Goal: Task Accomplishment & Management: Use online tool/utility

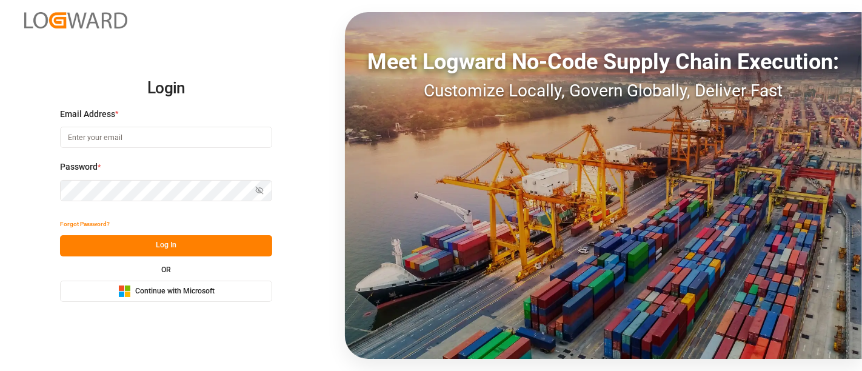
click at [149, 142] on input at bounding box center [166, 137] width 212 height 21
type input "shashidhar.mm@logward.com"
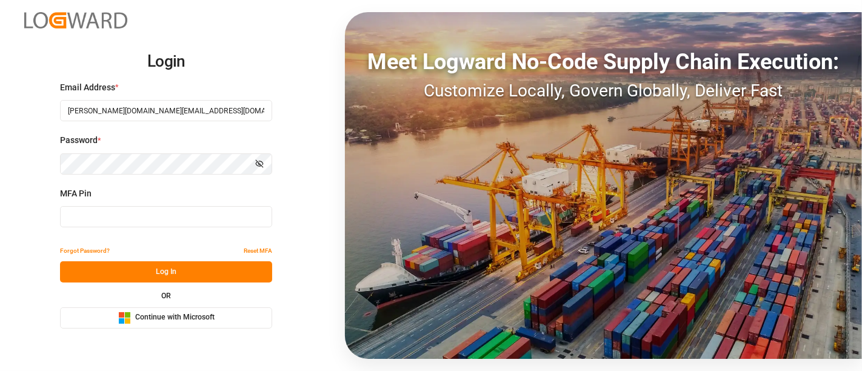
type input "093594"
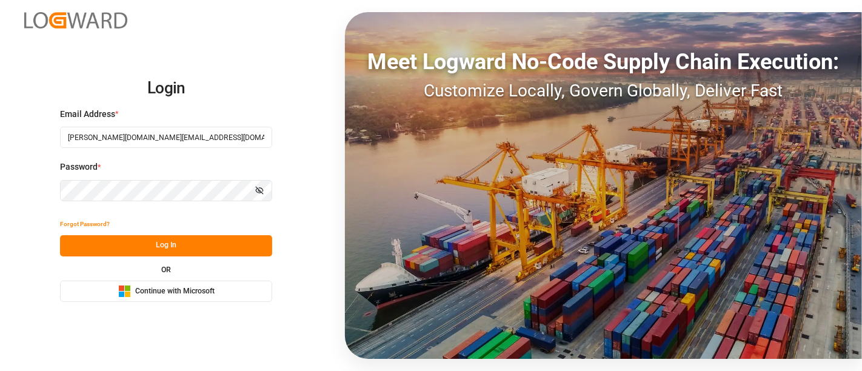
click at [165, 250] on button "Log In" at bounding box center [166, 245] width 212 height 21
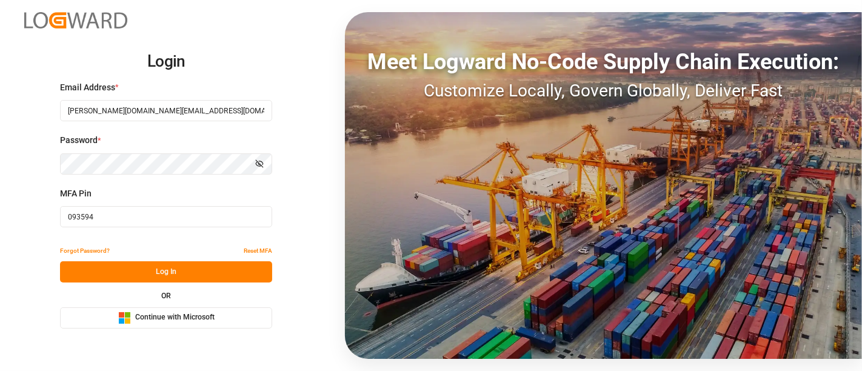
click at [173, 323] on div "Microsoft Logo Continue with Microsoft" at bounding box center [166, 318] width 96 height 13
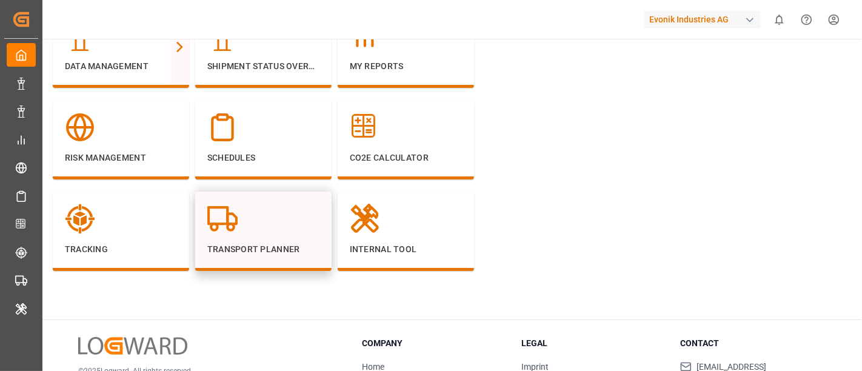
scroll to position [135, 0]
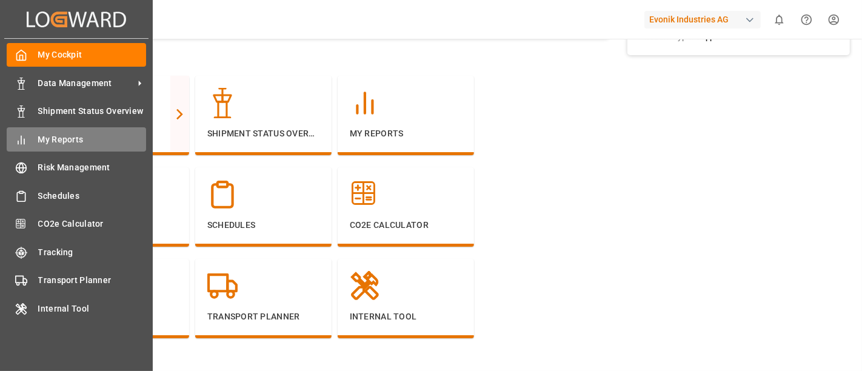
click at [59, 139] on span "My Reports" at bounding box center [92, 139] width 109 height 13
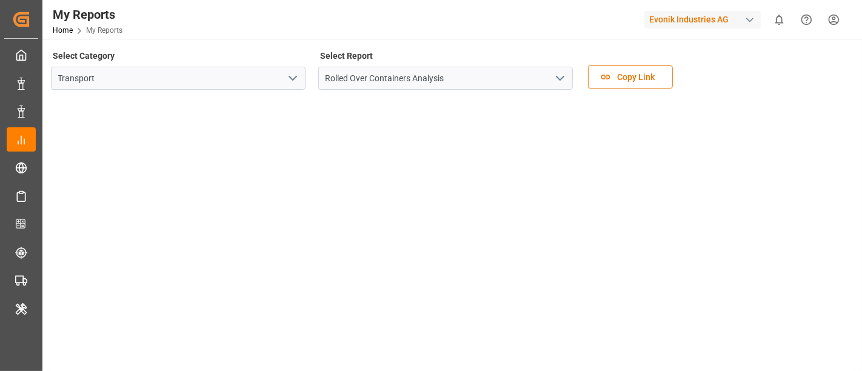
click at [292, 79] on polyline "open menu" at bounding box center [292, 78] width 7 height 4
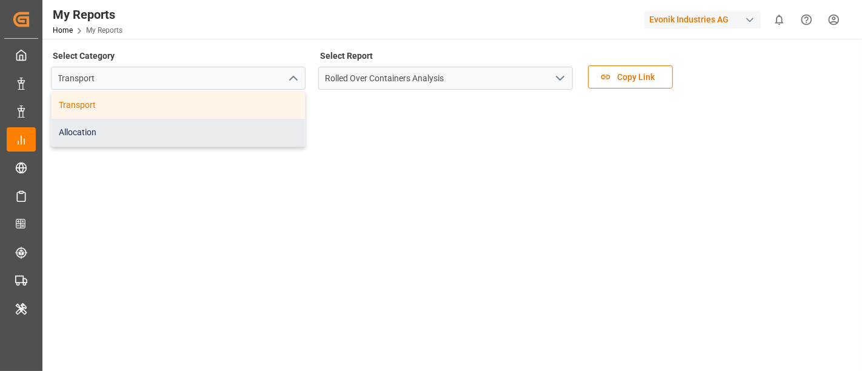
click at [122, 129] on div "Allocation" at bounding box center [178, 132] width 253 height 27
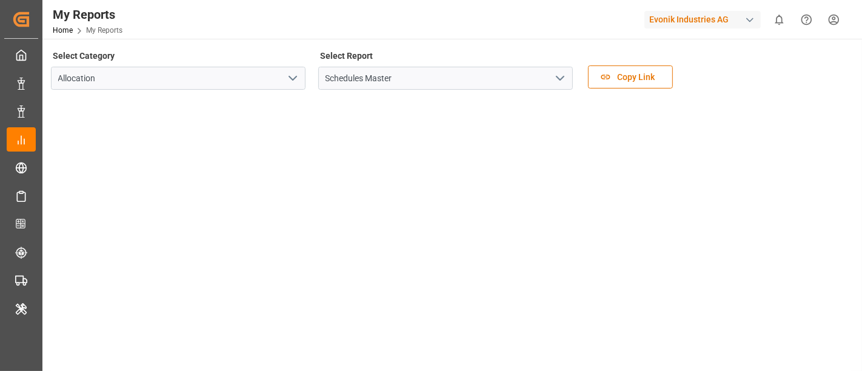
click at [556, 80] on icon "open menu" at bounding box center [560, 78] width 15 height 15
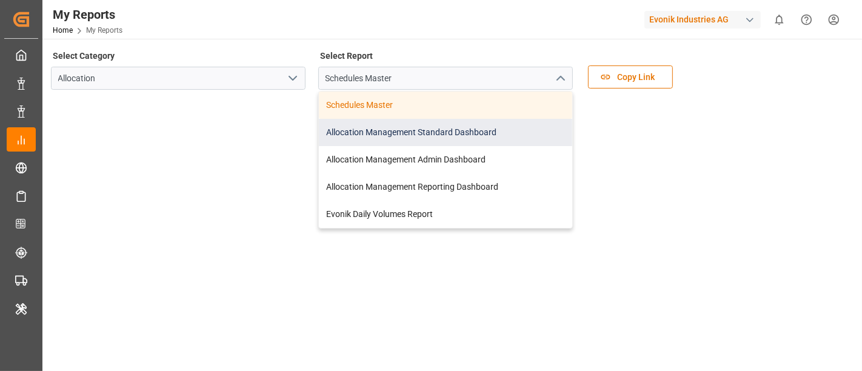
click at [431, 133] on div "Allocation Management Standard Dashboard" at bounding box center [445, 132] width 253 height 27
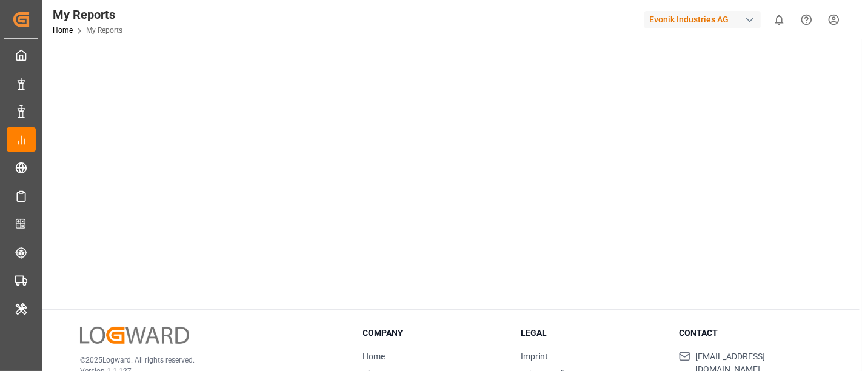
scroll to position [336, 0]
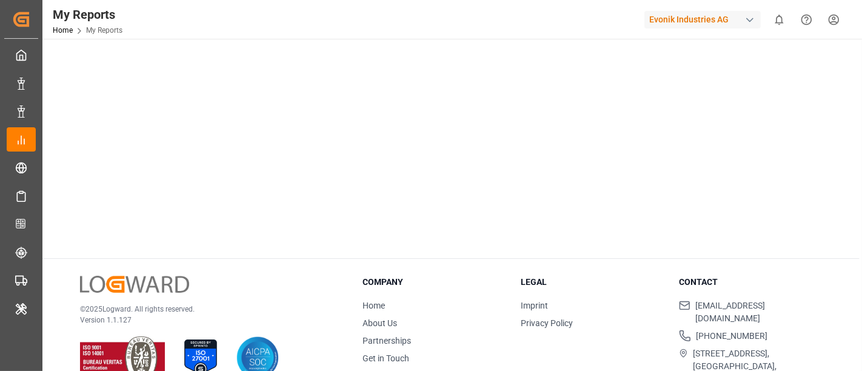
click at [253, 248] on div at bounding box center [451, 6] width 800 height 488
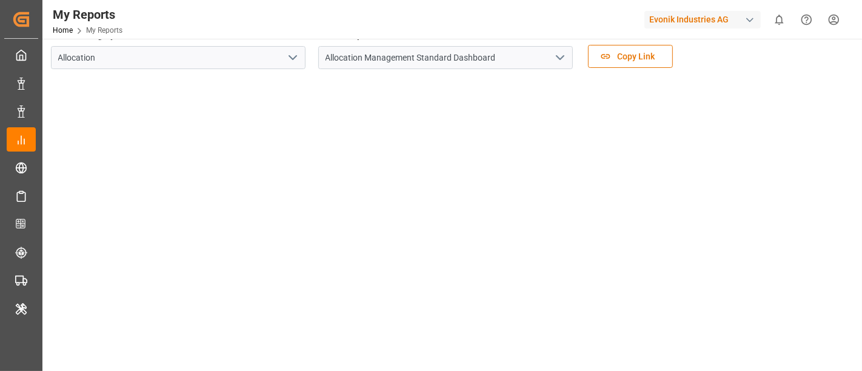
scroll to position [0, 0]
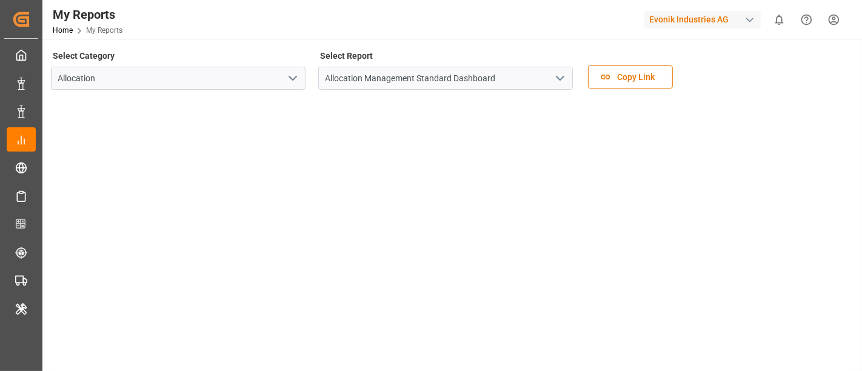
click at [748, 23] on div "button" at bounding box center [750, 20] width 12 height 12
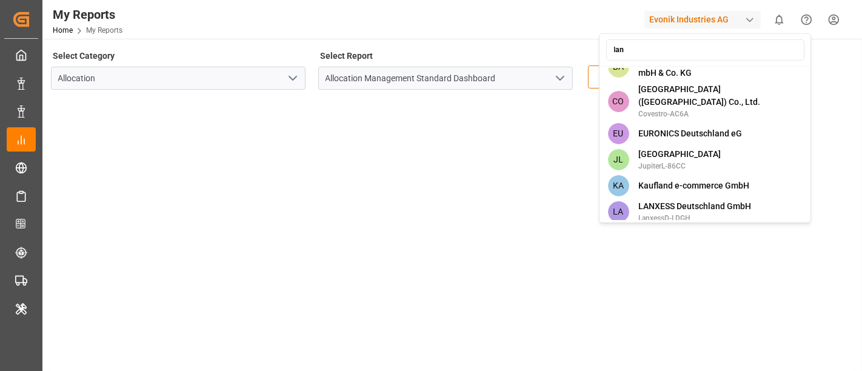
scroll to position [135, 0]
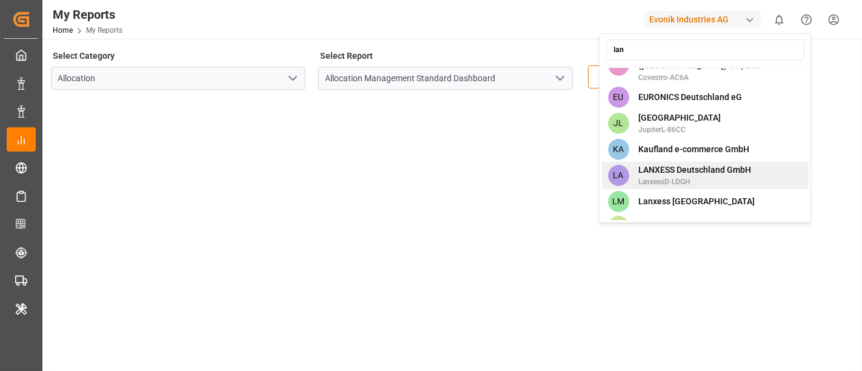
type input "lan"
click at [708, 164] on span "LANXESS Deutschland GmbH" at bounding box center [695, 170] width 113 height 13
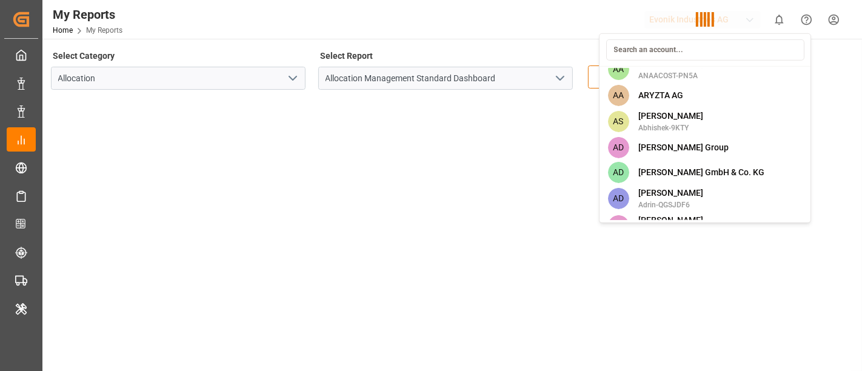
scroll to position [1797, 0]
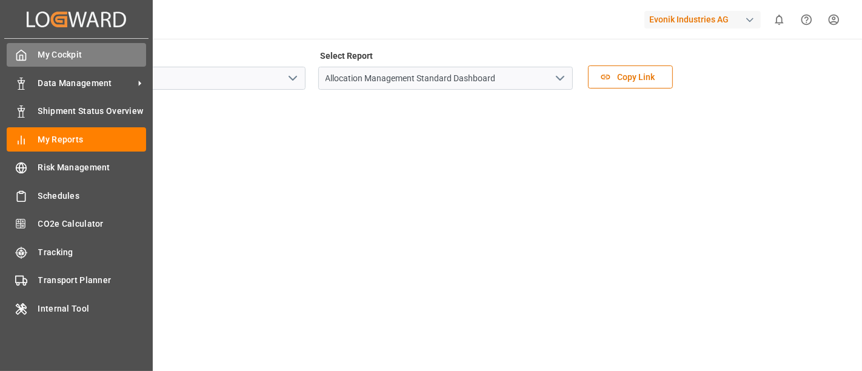
click at [86, 49] on span "My Cockpit" at bounding box center [92, 54] width 109 height 13
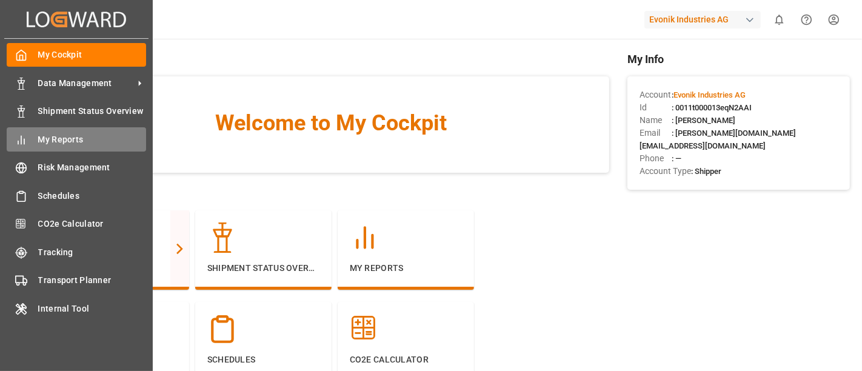
click at [58, 135] on span "My Reports" at bounding box center [92, 139] width 109 height 13
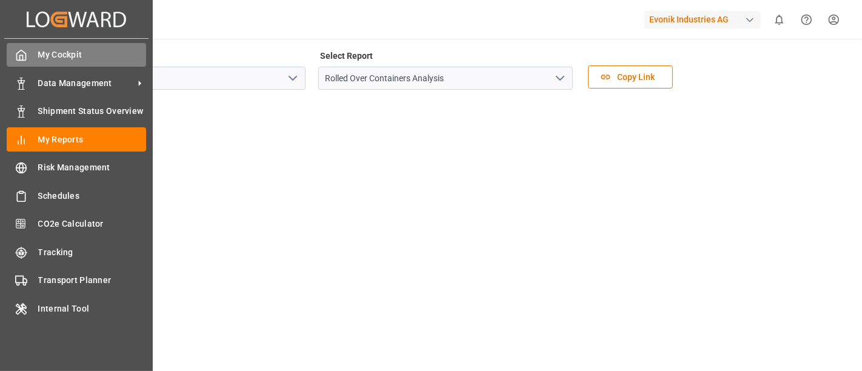
click at [52, 55] on span "My Cockpit" at bounding box center [92, 54] width 109 height 13
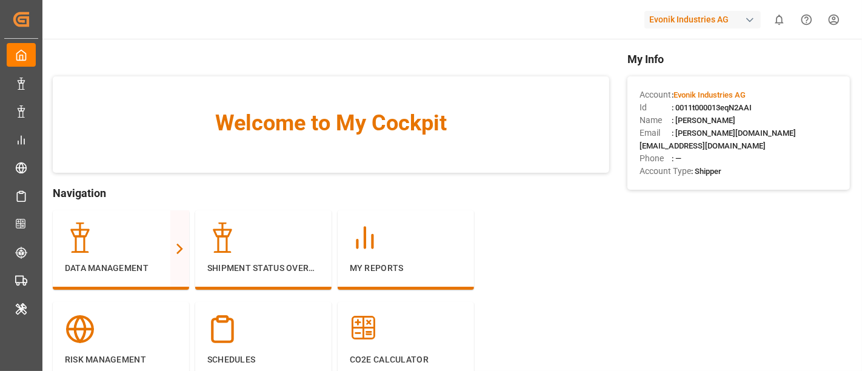
click at [680, 105] on span ": 0011t000013eqN2AAI" at bounding box center [712, 107] width 80 height 9
drag, startPoint x: 680, startPoint y: 106, endPoint x: 735, endPoint y: 107, distance: 55.8
click at [735, 107] on span ": 0011t000013eqN2AAI" at bounding box center [712, 107] width 80 height 9
copy span "0011t000013eqN2AAI"
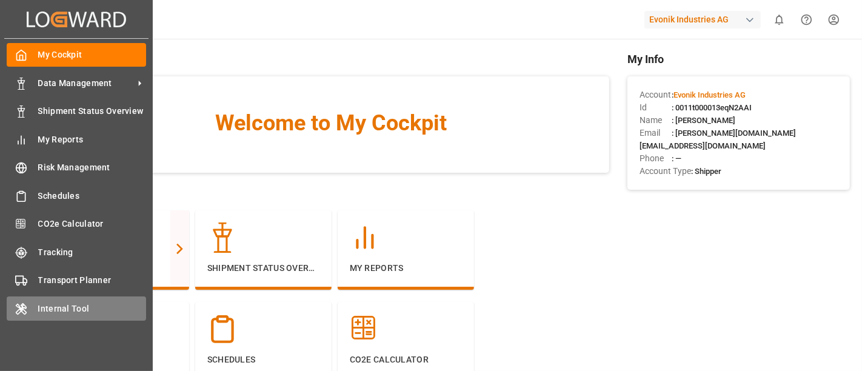
click at [72, 309] on span "Internal Tool" at bounding box center [92, 308] width 109 height 13
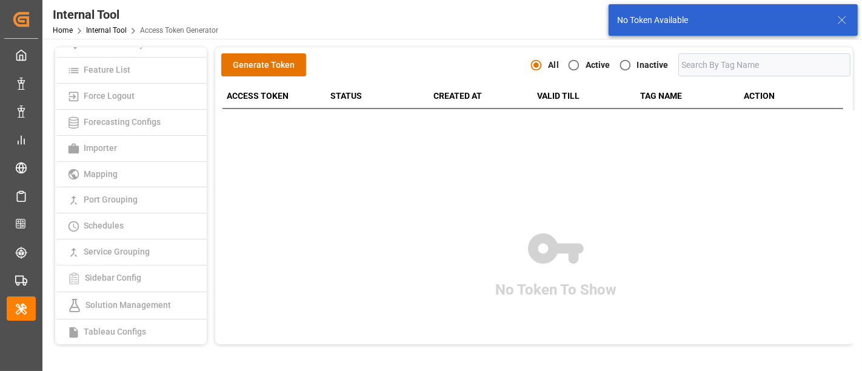
scroll to position [347, 0]
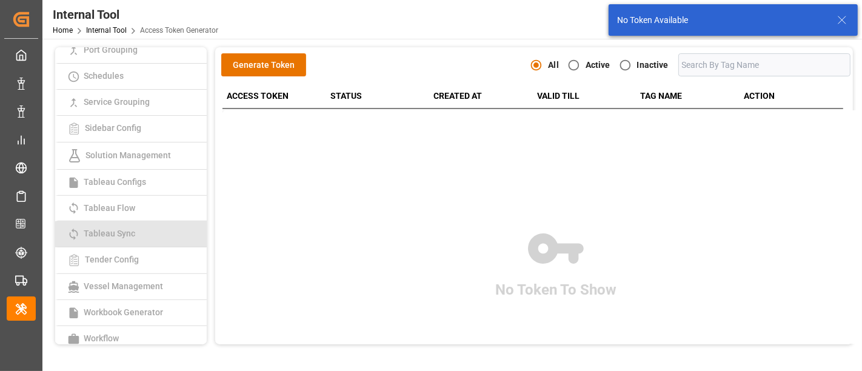
click at [142, 231] on link "Tableau Sync" at bounding box center [131, 234] width 152 height 26
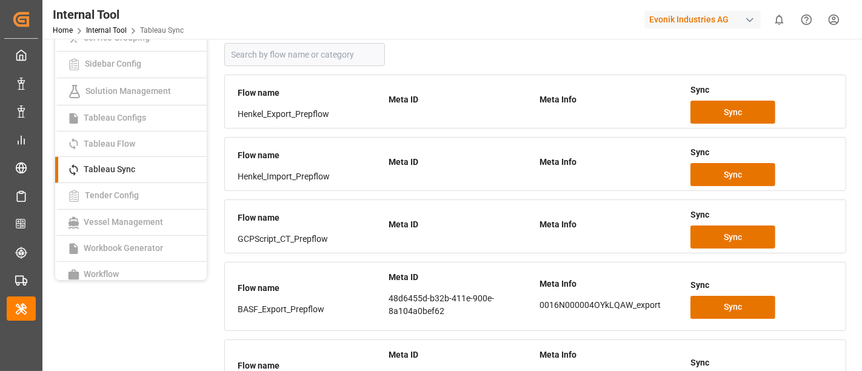
scroll to position [202, 0]
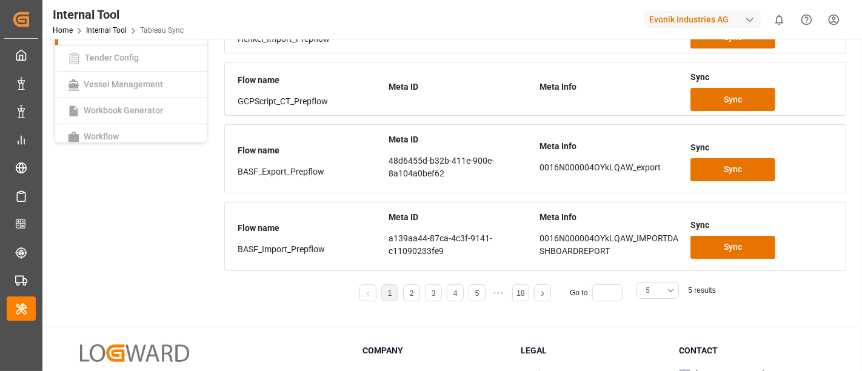
click at [668, 289] on button "5" at bounding box center [657, 290] width 42 height 17
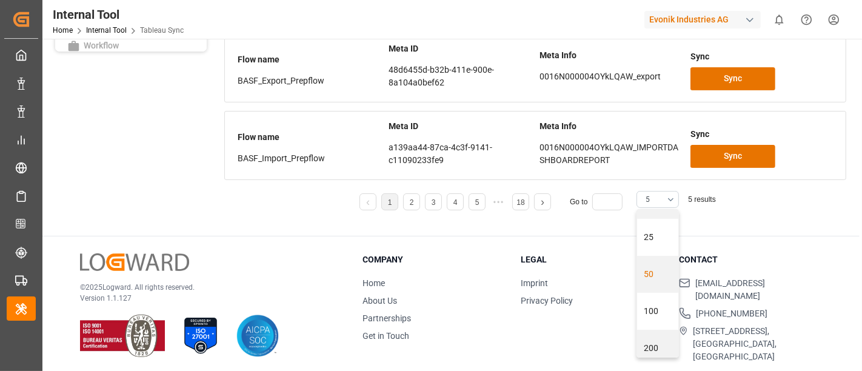
scroll to position [118, 0]
click at [653, 264] on div "25" at bounding box center [657, 258] width 41 height 37
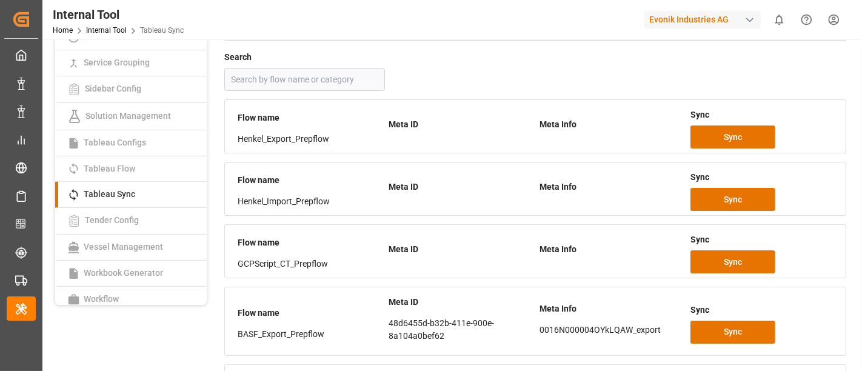
scroll to position [0, 0]
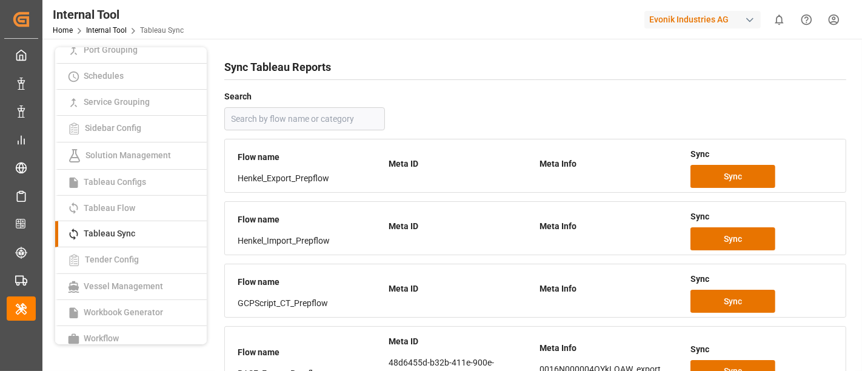
click at [637, 92] on h4 "Search" at bounding box center [535, 96] width 622 height 17
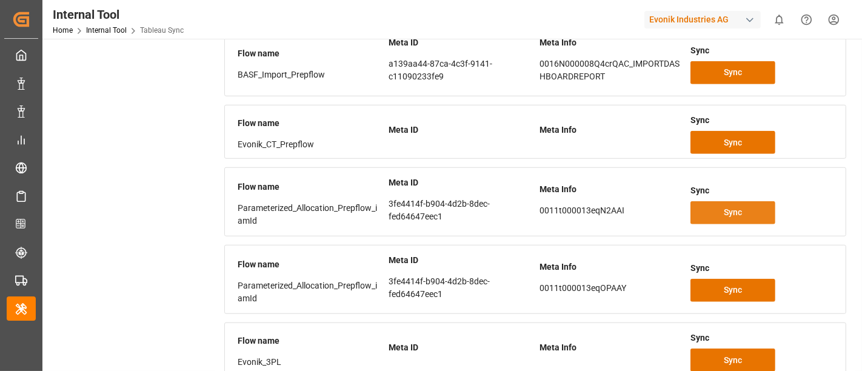
click at [724, 210] on span "Sync" at bounding box center [733, 212] width 18 height 13
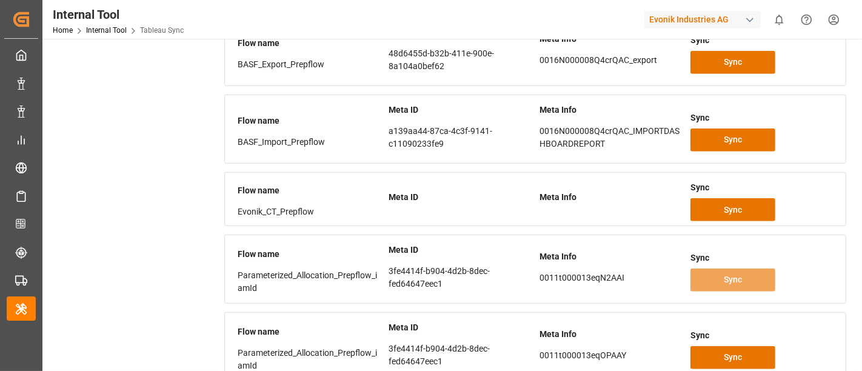
scroll to position [1221, 0]
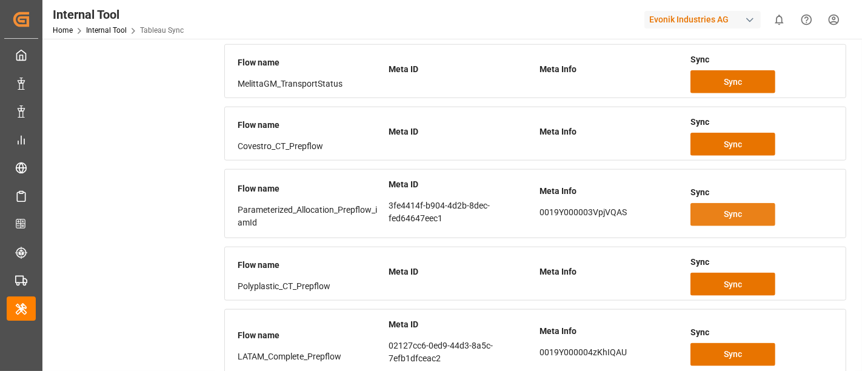
click at [733, 208] on span "Sync" at bounding box center [733, 214] width 18 height 13
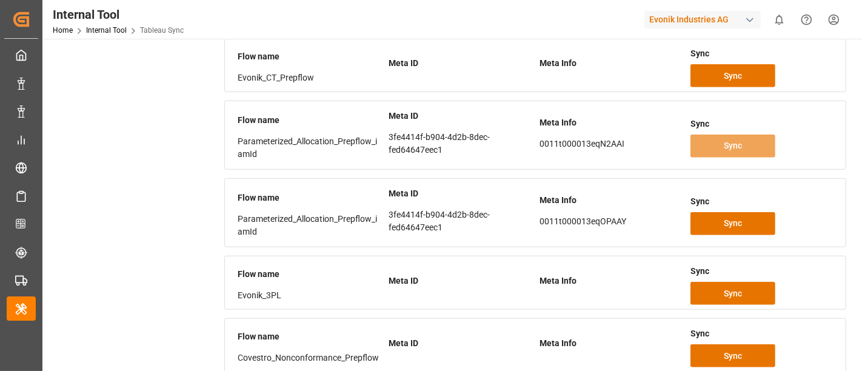
scroll to position [548, 0]
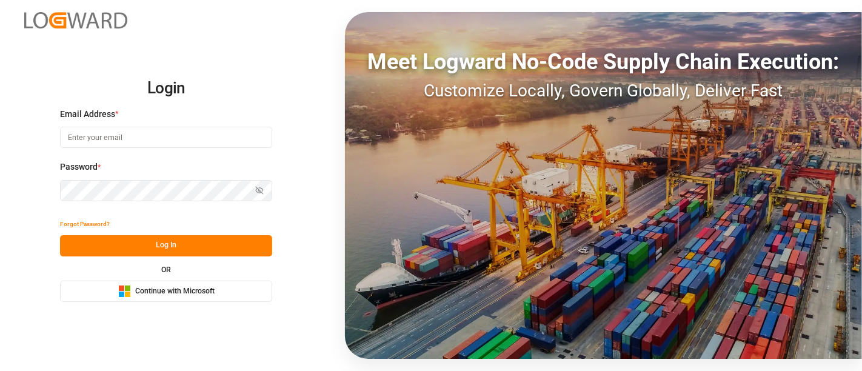
click at [149, 168] on label "Password *" at bounding box center [166, 167] width 212 height 13
click at [128, 139] on input at bounding box center [166, 137] width 212 height 21
click at [0, 370] on com-1password-button at bounding box center [0, 371] width 0 height 0
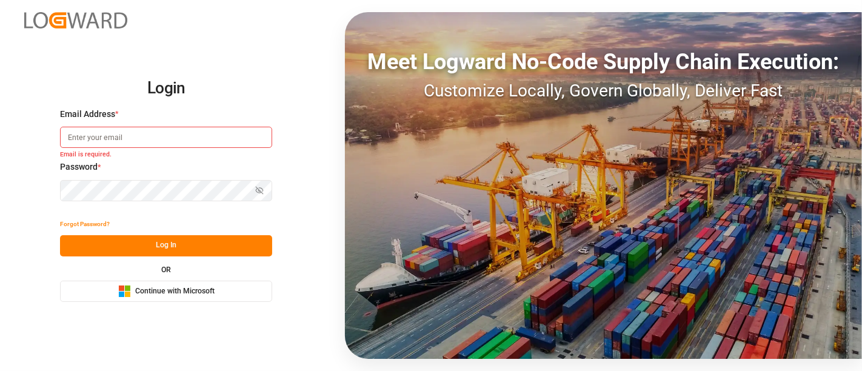
type input "[PERSON_NAME][DOMAIN_NAME][EMAIL_ADDRESS][DOMAIN_NAME]"
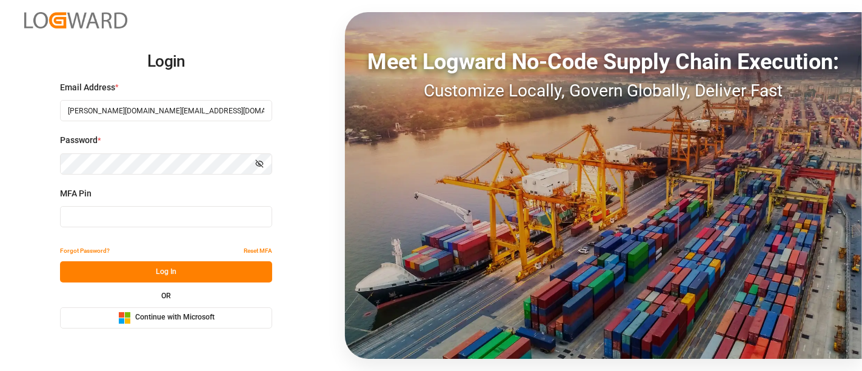
type input "667731"
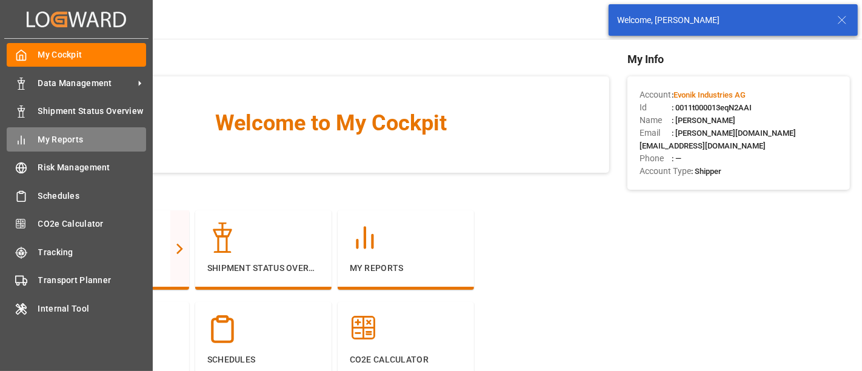
click at [74, 141] on span "My Reports" at bounding box center [92, 139] width 109 height 13
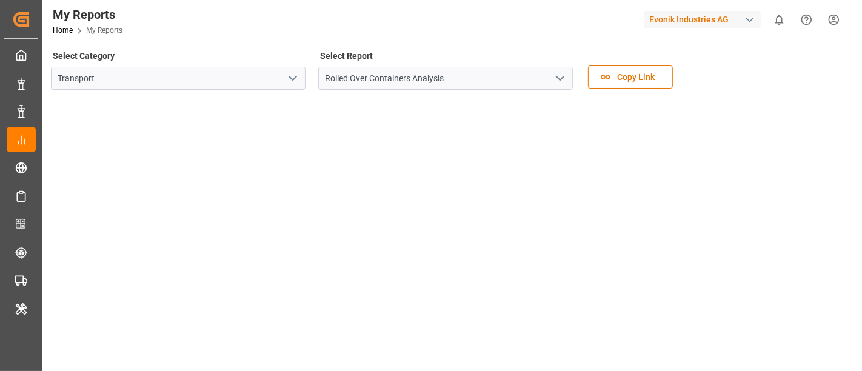
click at [290, 81] on icon "open menu" at bounding box center [293, 78] width 15 height 15
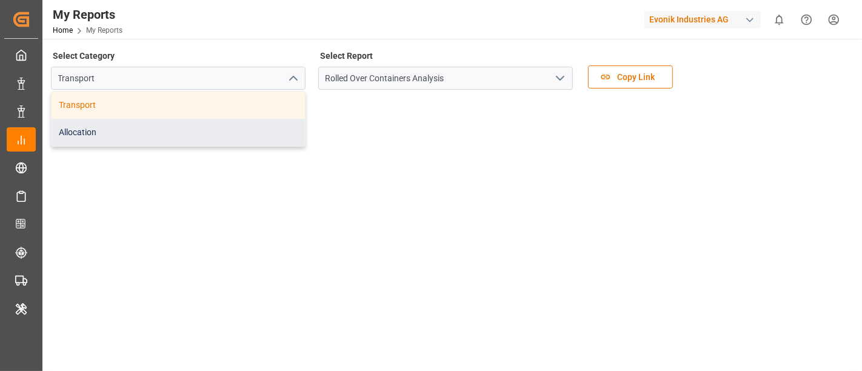
click at [155, 130] on div "Allocation" at bounding box center [178, 132] width 253 height 27
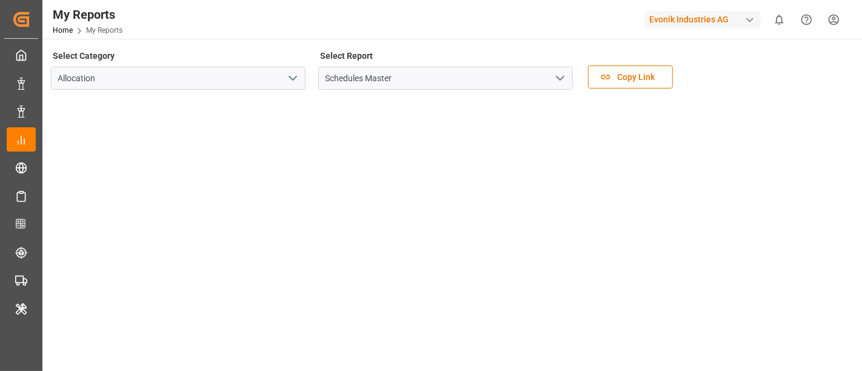
click at [560, 82] on icon "open menu" at bounding box center [560, 78] width 15 height 15
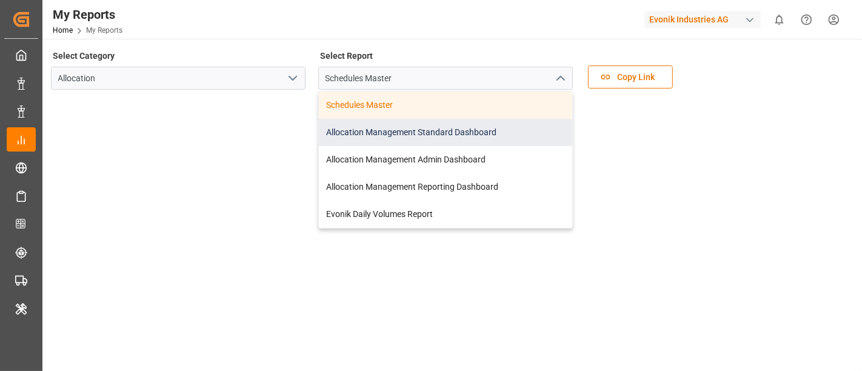
click at [441, 133] on div "Allocation Management Standard Dashboard" at bounding box center [445, 132] width 253 height 27
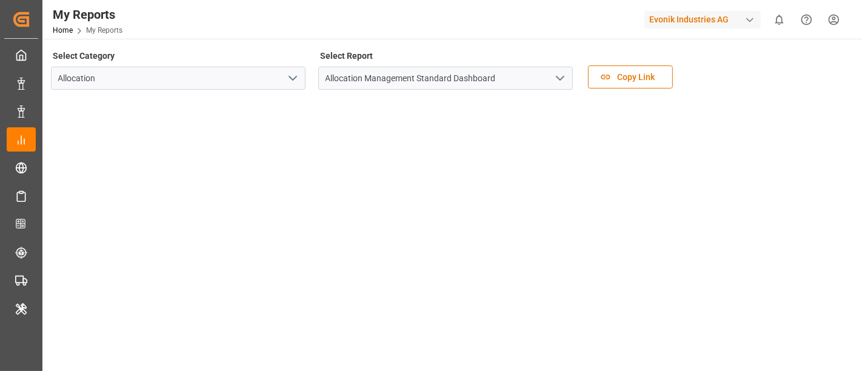
scroll to position [336, 0]
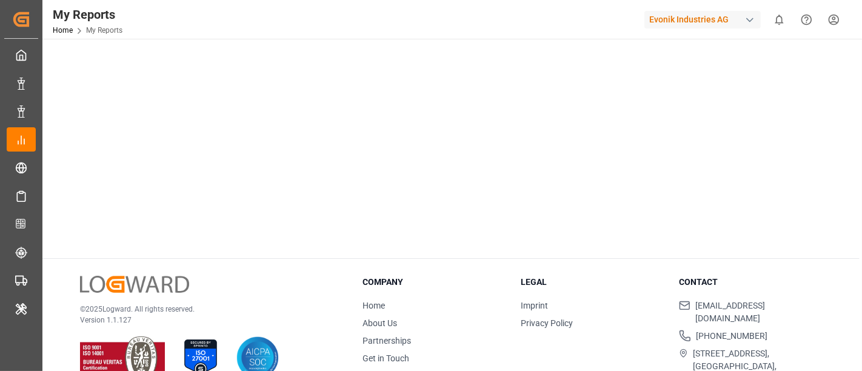
click at [267, 289] on div "© 2025 Logward. All rights reserved. Version 1.1.127" at bounding box center [206, 328] width 252 height 104
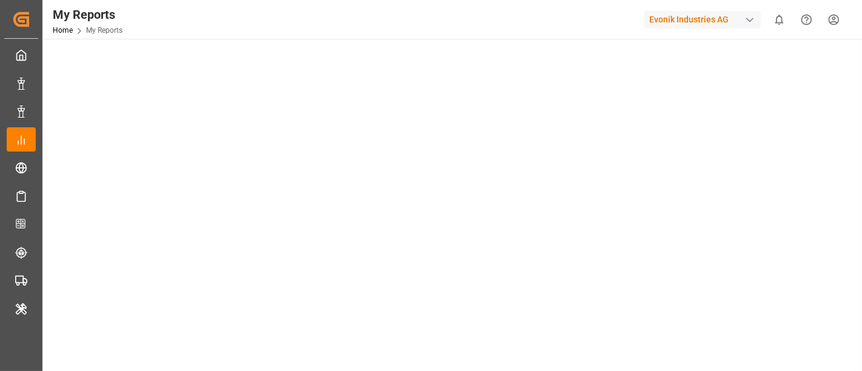
scroll to position [0, 0]
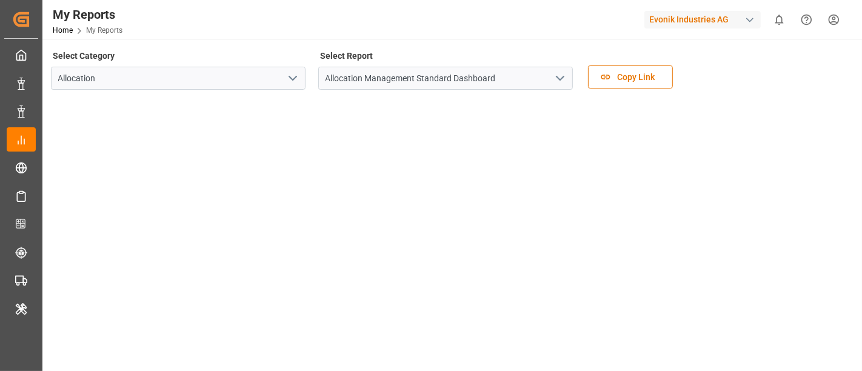
click at [745, 73] on div "Select Category Allocation Select Report Allocation Management Standard Dashboa…" at bounding box center [451, 72] width 800 height 51
click at [753, 25] on div "button" at bounding box center [750, 20] width 12 height 12
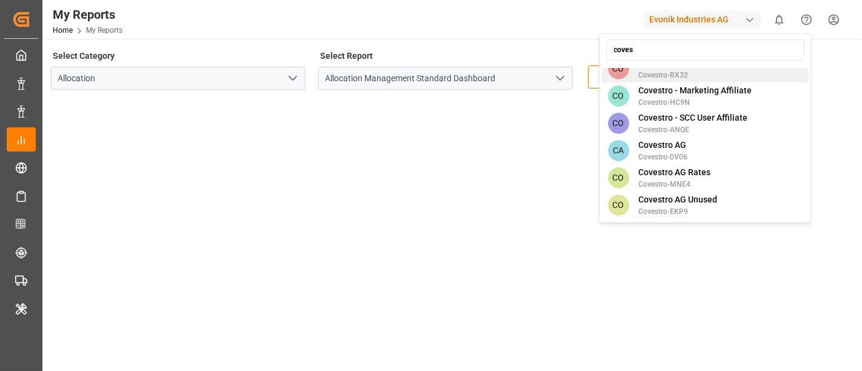
scroll to position [176, 0]
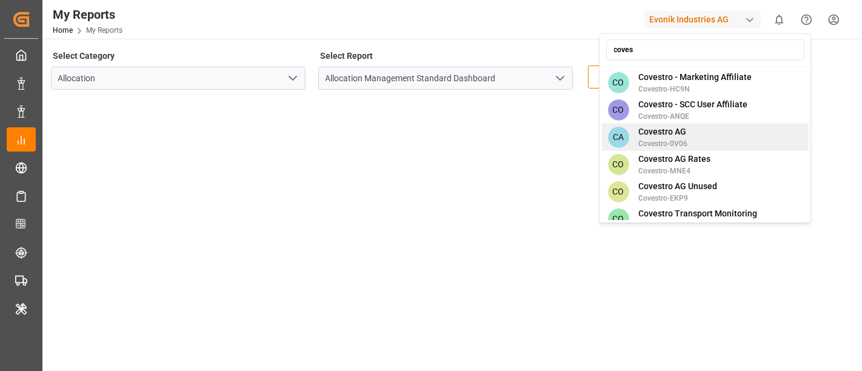
type input "coves"
click at [681, 125] on span "Covestro AG" at bounding box center [663, 131] width 49 height 13
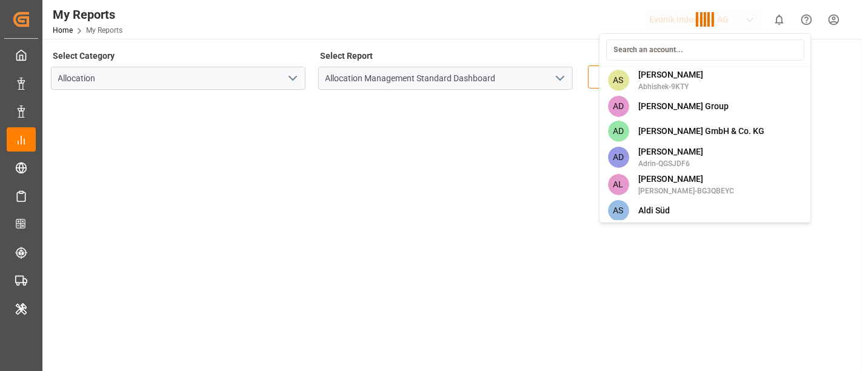
scroll to position [1950, 0]
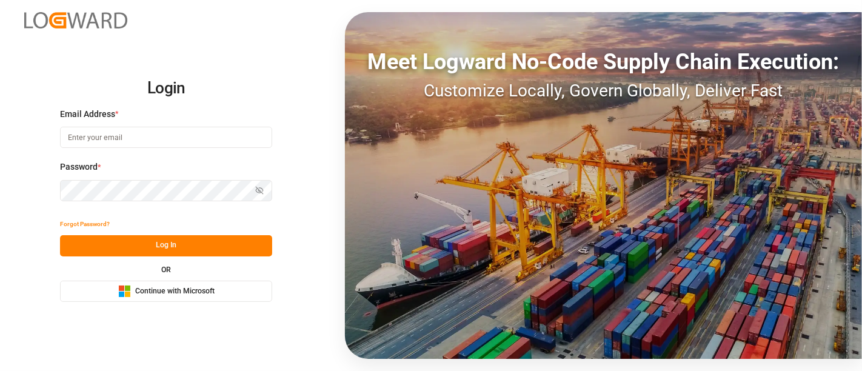
click at [202, 137] on input at bounding box center [166, 137] width 212 height 21
type input "shashidhar.mm@logward.com"
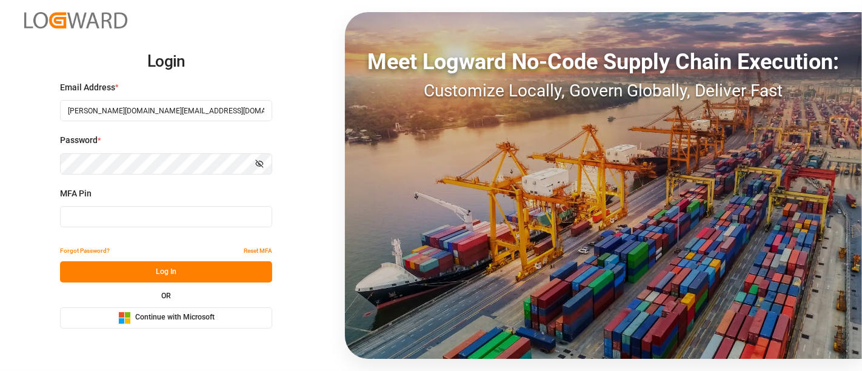
click at [100, 230] on div "MFA Pin" at bounding box center [166, 213] width 212 height 53
type input "477598"
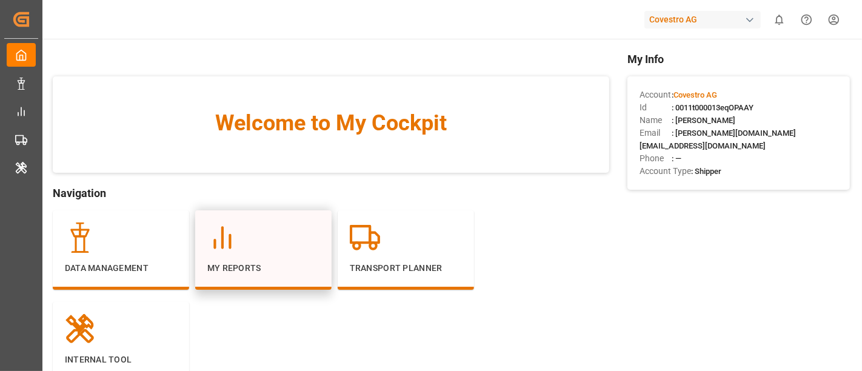
click at [216, 264] on p "My Reports" at bounding box center [263, 268] width 112 height 13
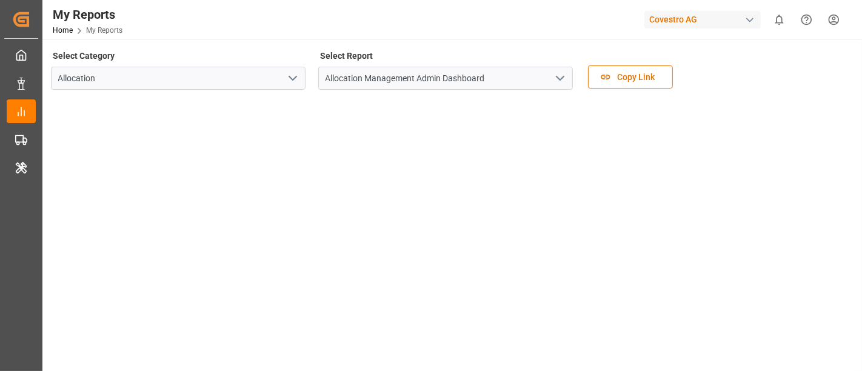
click at [556, 79] on icon "open menu" at bounding box center [560, 78] width 15 height 15
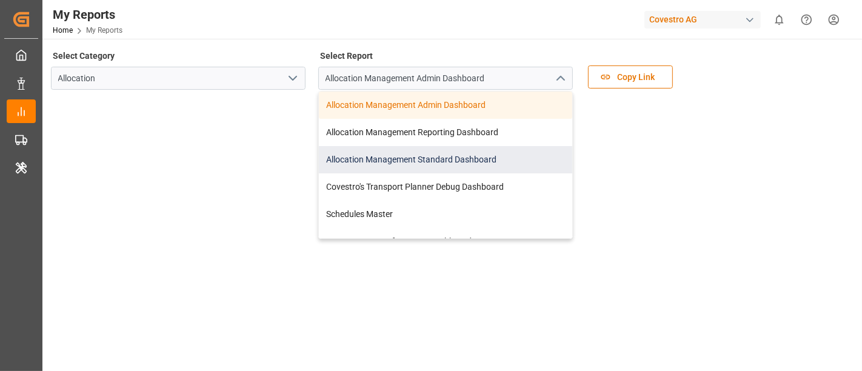
click at [473, 163] on div "Allocation Management Standard Dashboard" at bounding box center [445, 159] width 253 height 27
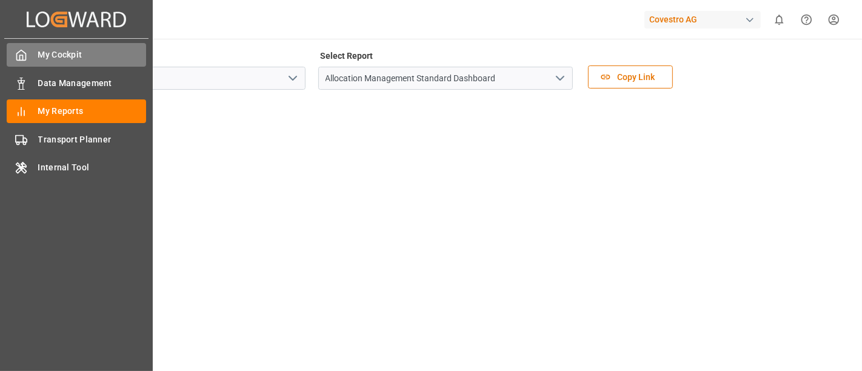
click at [53, 55] on span "My Cockpit" at bounding box center [92, 54] width 109 height 13
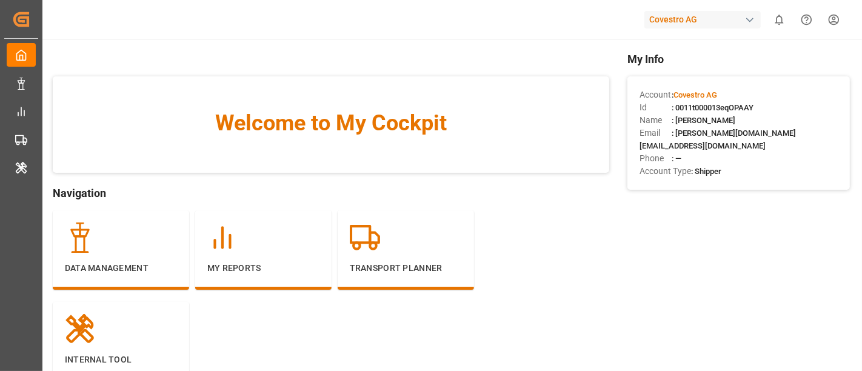
click at [700, 105] on span ": 0011t000013eqOPAAY" at bounding box center [713, 107] width 82 height 9
copy span "0011t000013eqOPAAY"
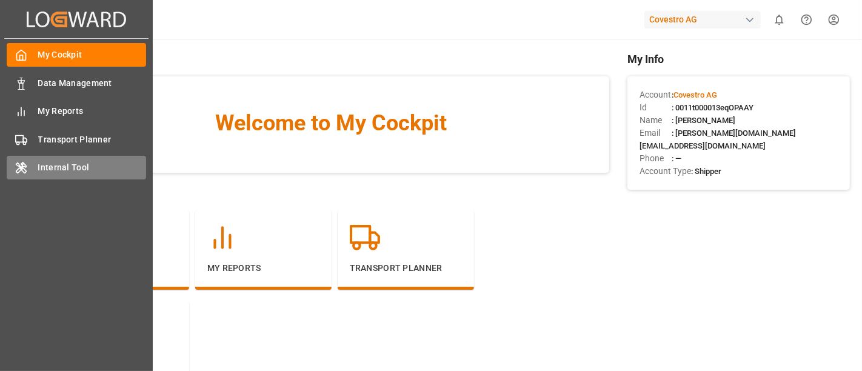
click at [70, 166] on span "Internal Tool" at bounding box center [92, 167] width 109 height 13
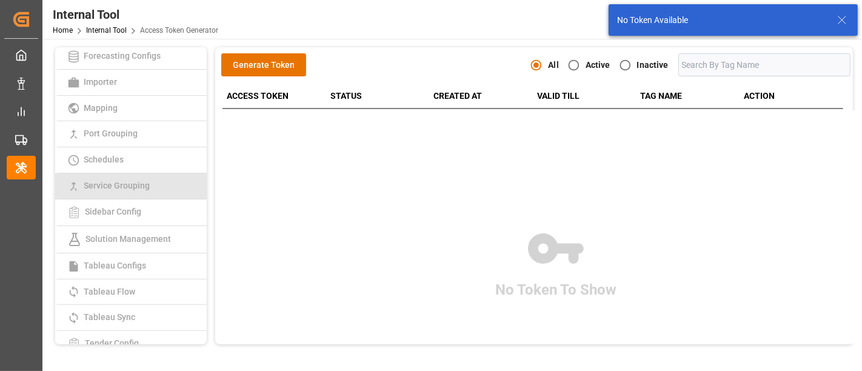
scroll to position [347, 0]
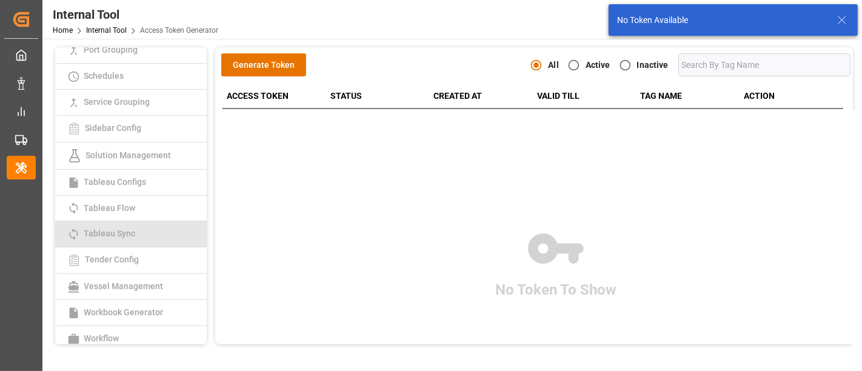
click at [138, 232] on link "Tableau Sync" at bounding box center [131, 234] width 152 height 26
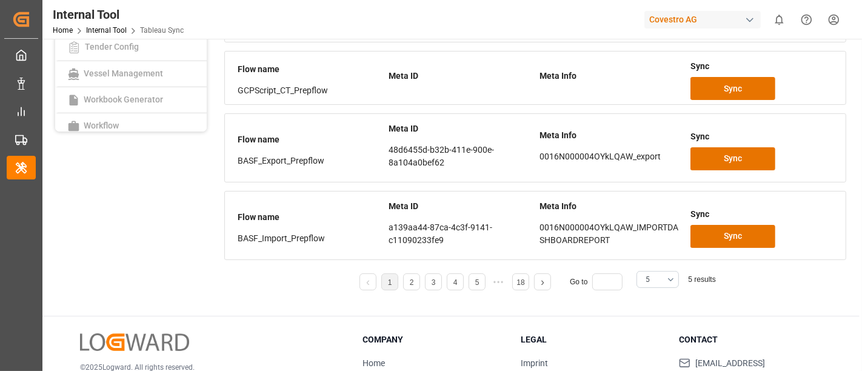
scroll to position [293, 0]
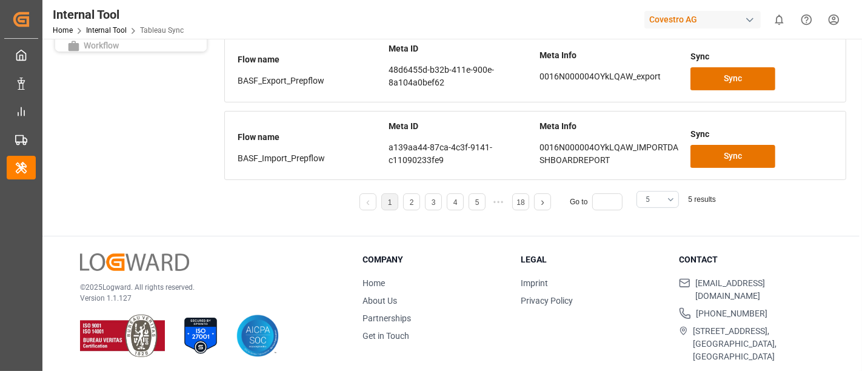
click at [673, 199] on button "5" at bounding box center [657, 199] width 42 height 17
click at [649, 242] on div "25" at bounding box center [657, 241] width 41 height 37
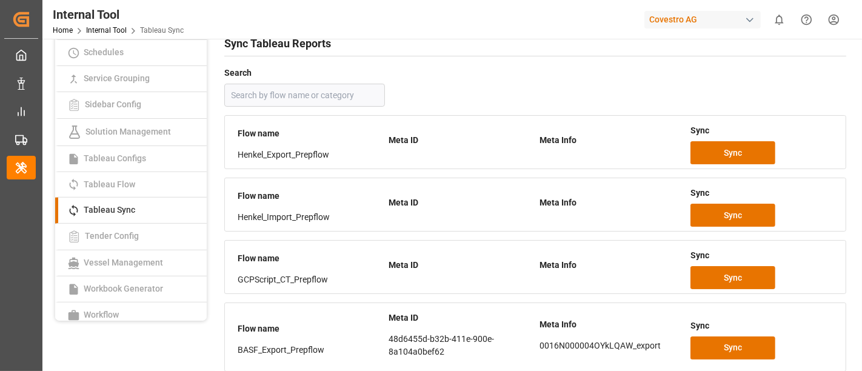
click at [641, 88] on div "Search" at bounding box center [535, 86] width 622 height 42
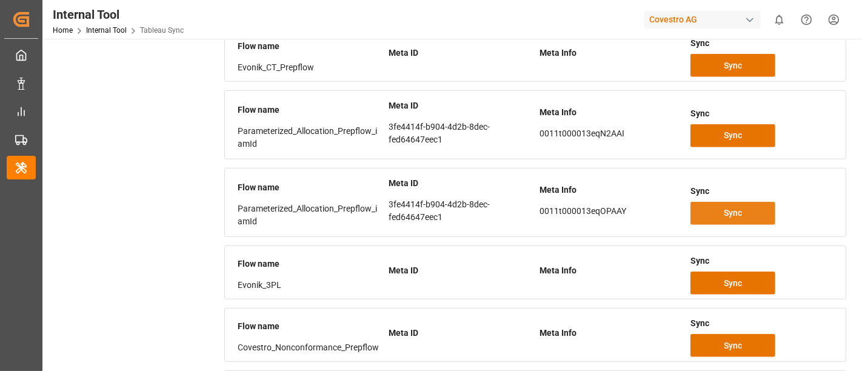
click at [738, 207] on span "Sync" at bounding box center [733, 213] width 18 height 13
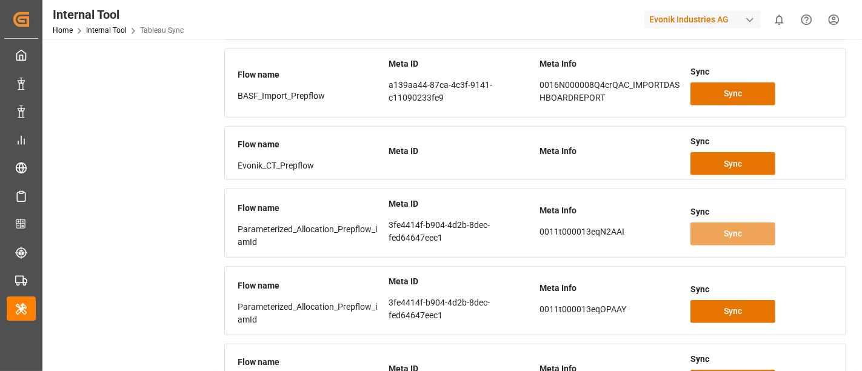
scroll to position [817, 0]
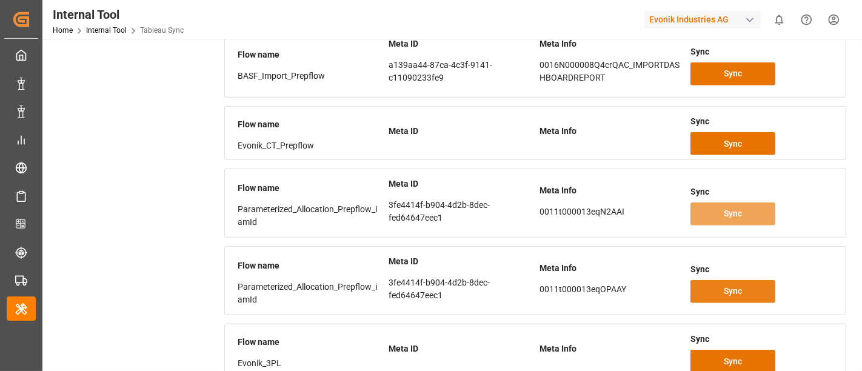
click at [722, 285] on button "Sync" at bounding box center [732, 291] width 85 height 23
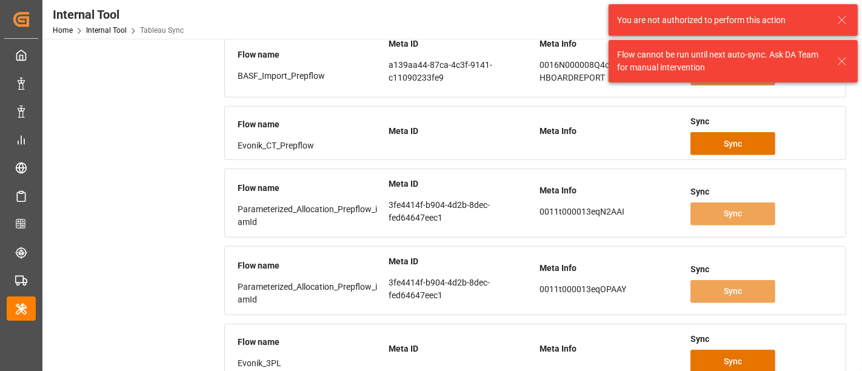
click at [849, 18] on icon at bounding box center [842, 20] width 15 height 15
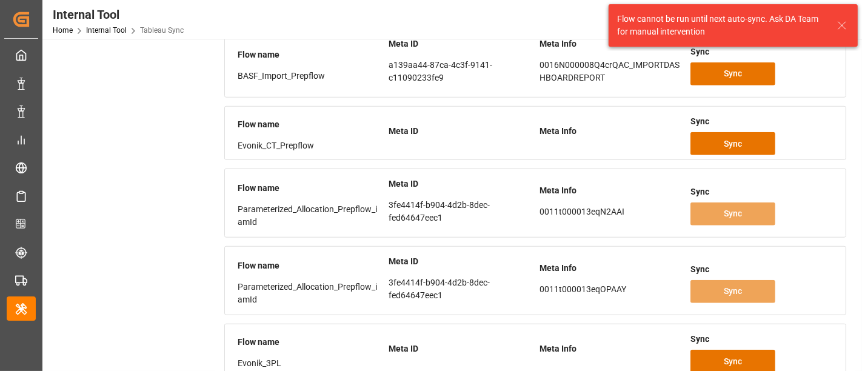
click at [845, 25] on icon at bounding box center [842, 25] width 15 height 15
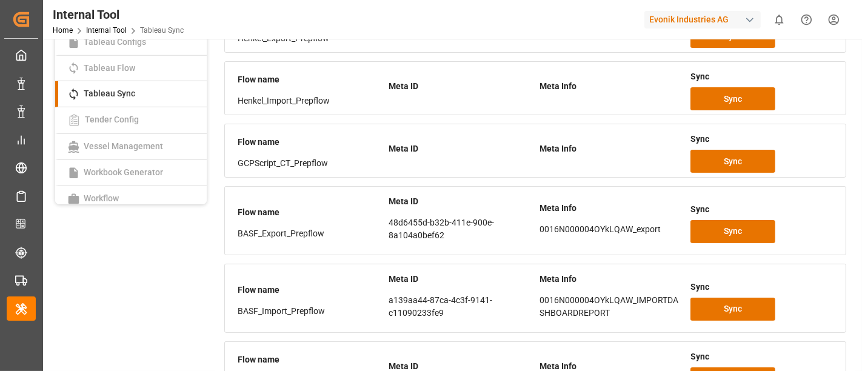
scroll to position [9, 0]
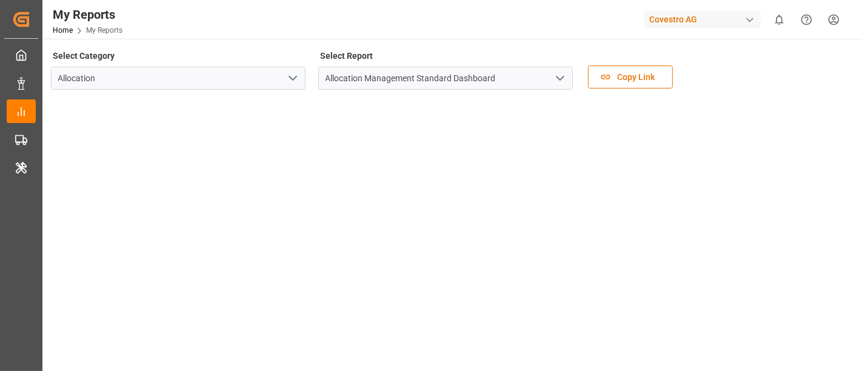
click at [750, 21] on div "button" at bounding box center [750, 20] width 12 height 12
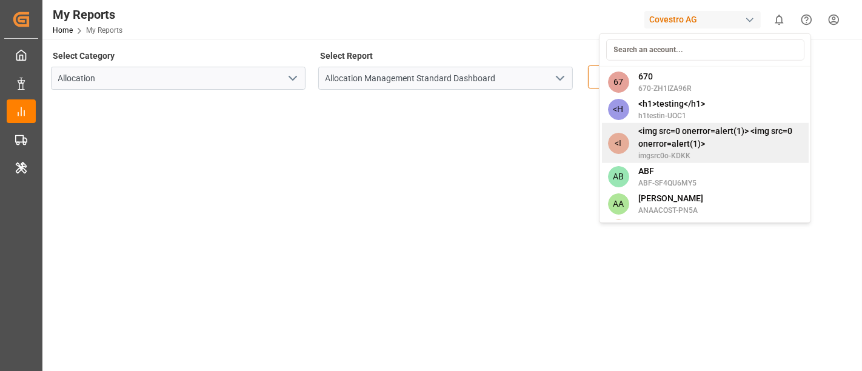
scroll to position [336, 0]
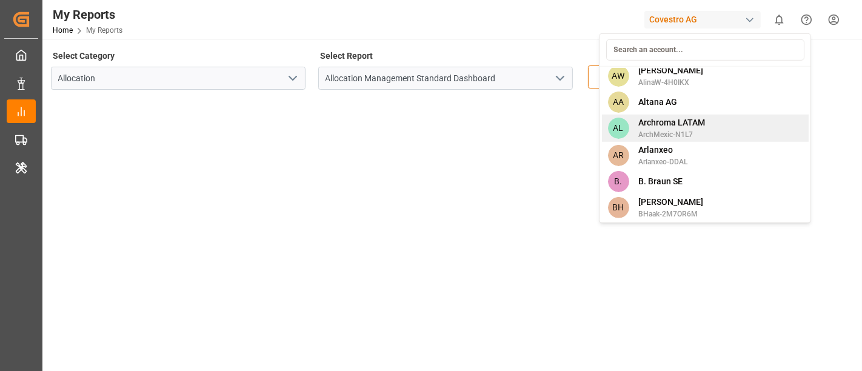
click at [660, 124] on span "Archroma LATAM" at bounding box center [672, 122] width 67 height 13
